Goal: Check status

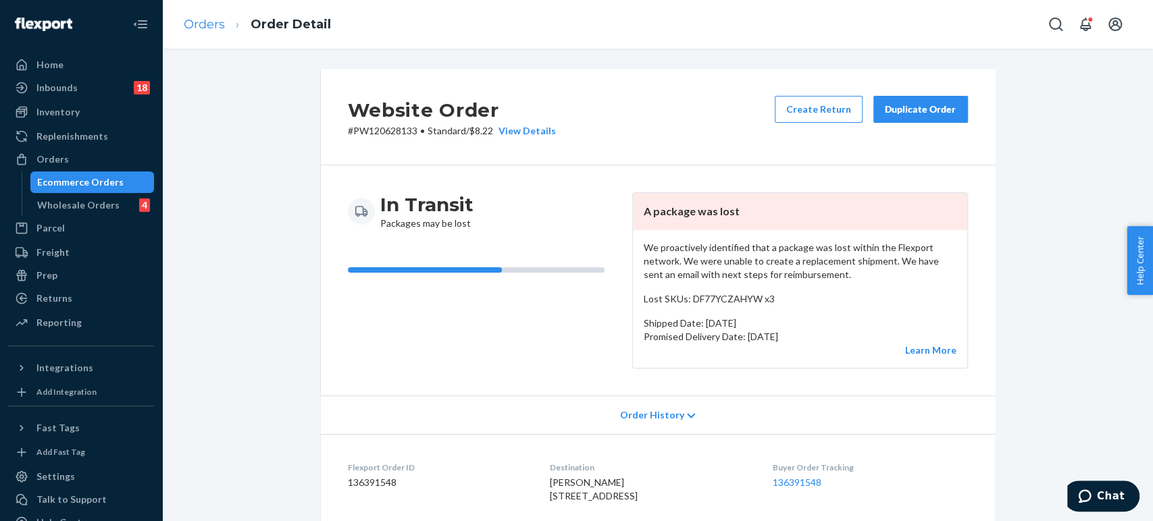
scroll to position [429, 0]
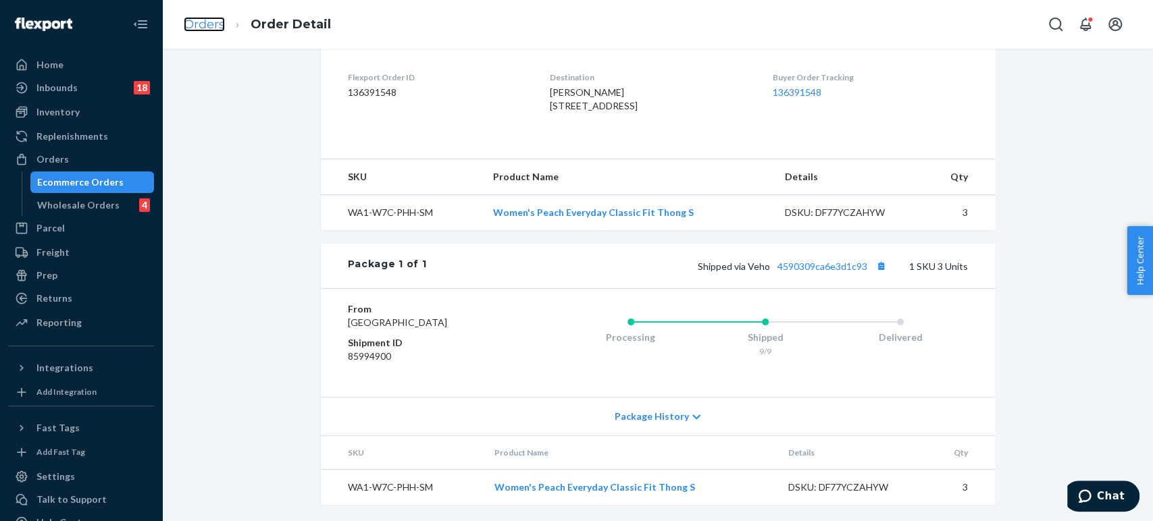
click at [213, 25] on link "Orders" at bounding box center [204, 24] width 41 height 15
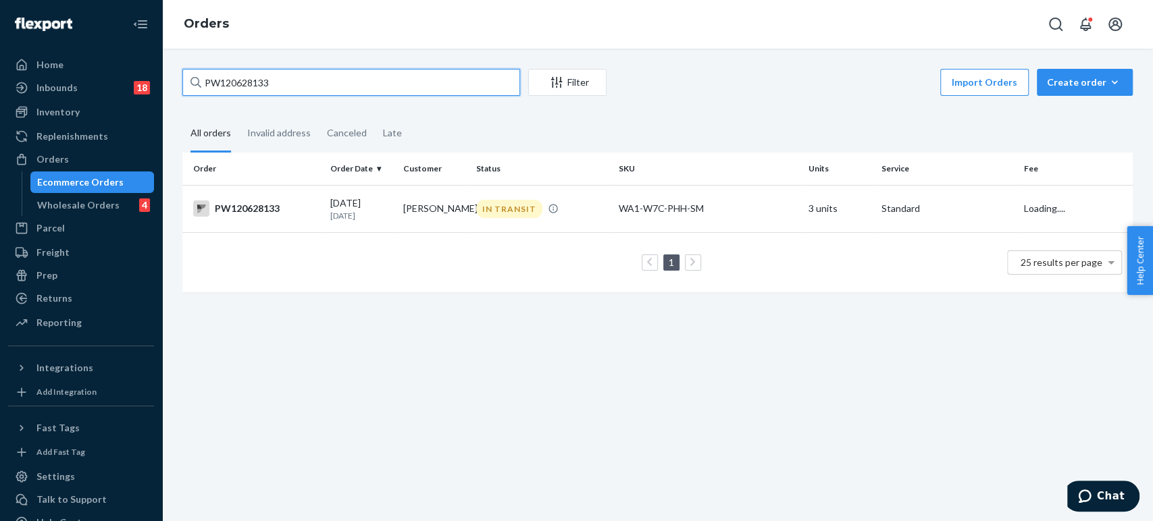
click at [278, 88] on input "PW120628133" at bounding box center [351, 82] width 338 height 27
paste input "567331"
type input "PW120567331"
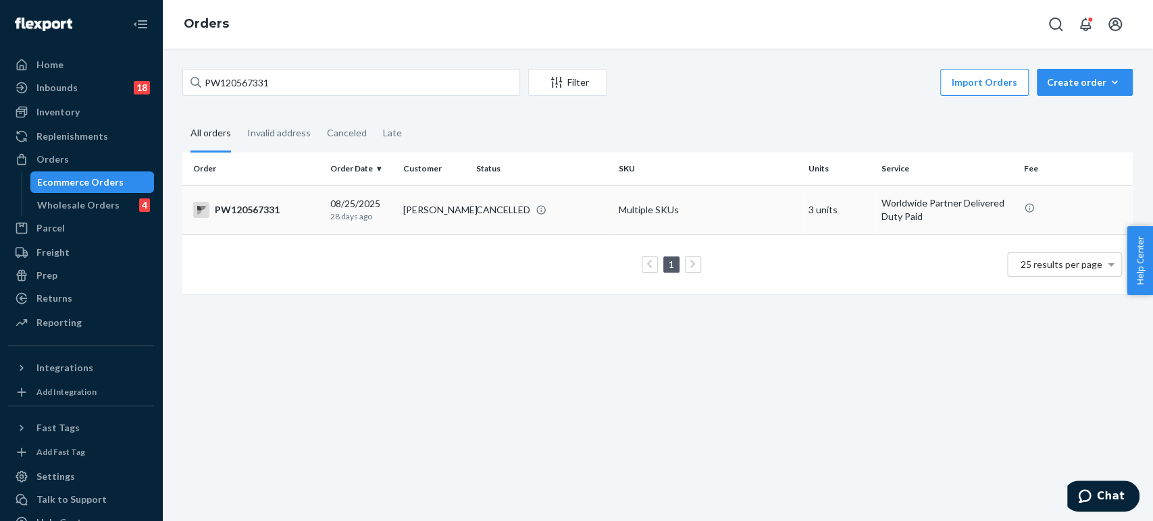
click at [373, 208] on div "[DATE] [DATE]" at bounding box center [361, 209] width 62 height 25
